Goal: Check status: Check status

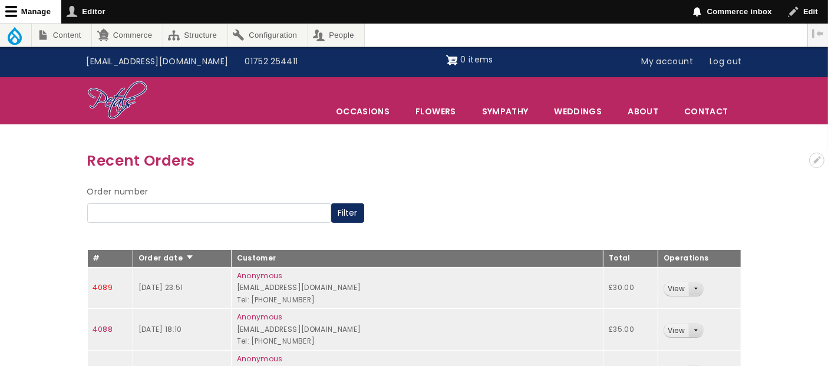
click at [102, 290] on link "4089" at bounding box center [102, 287] width 19 height 10
click at [118, 275] on td "4090" at bounding box center [109, 288] width 45 height 42
click at [99, 287] on link "4090" at bounding box center [102, 287] width 19 height 10
